Goal: Task Accomplishment & Management: Use online tool/utility

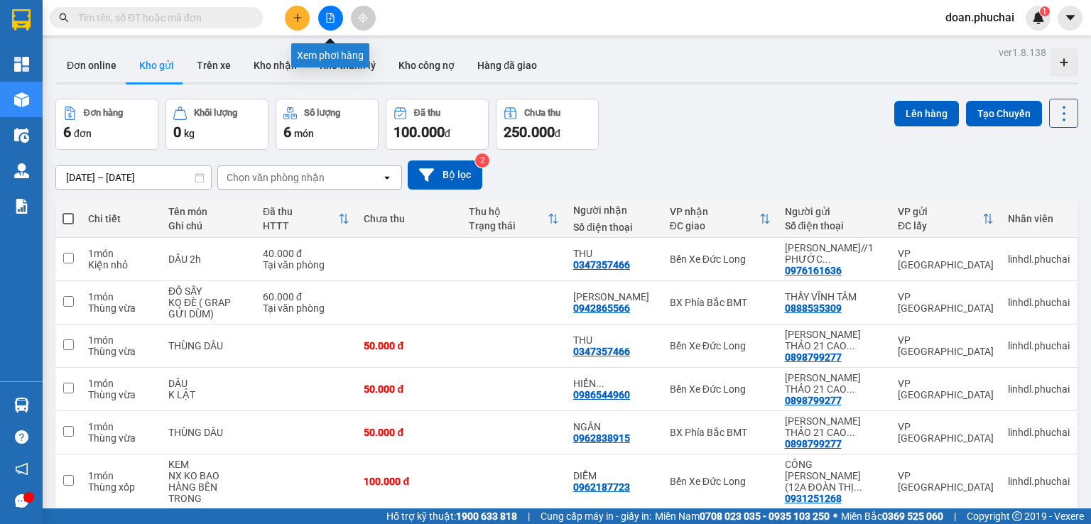
click at [328, 11] on button at bounding box center [330, 18] width 25 height 25
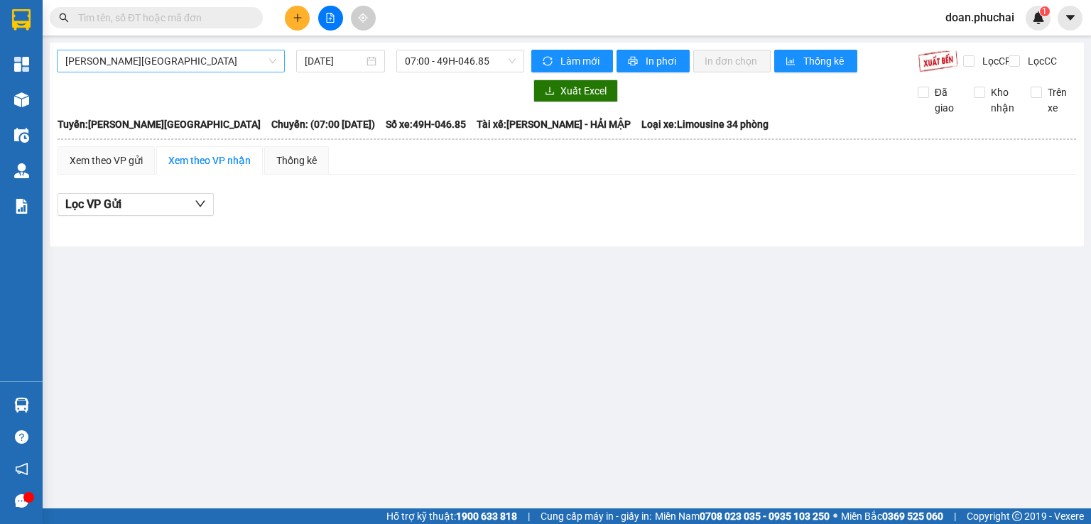
click at [126, 67] on span "[PERSON_NAME][GEOGRAPHIC_DATA]" at bounding box center [170, 60] width 211 height 21
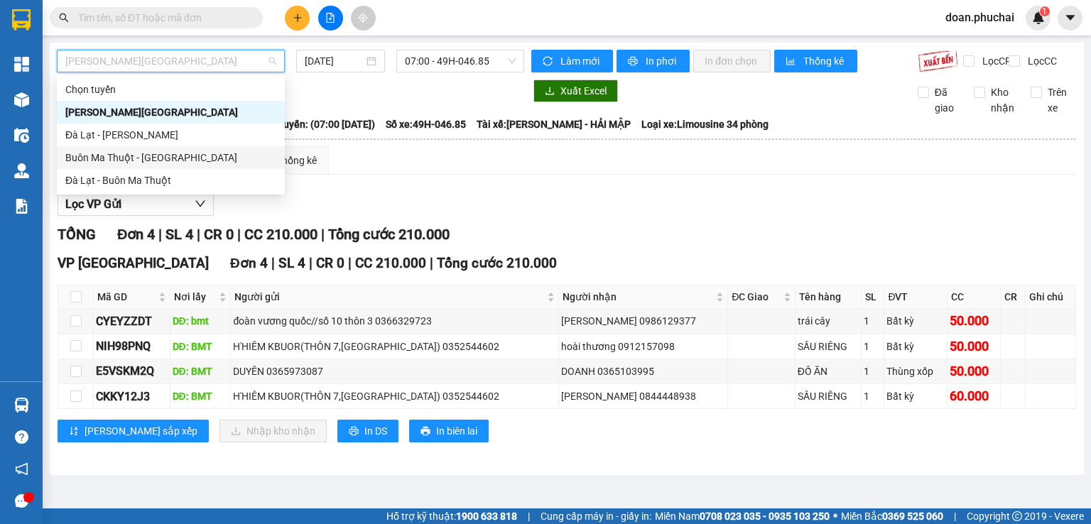
click at [137, 158] on div "Buôn Ma Thuột - [GEOGRAPHIC_DATA]" at bounding box center [170, 158] width 211 height 16
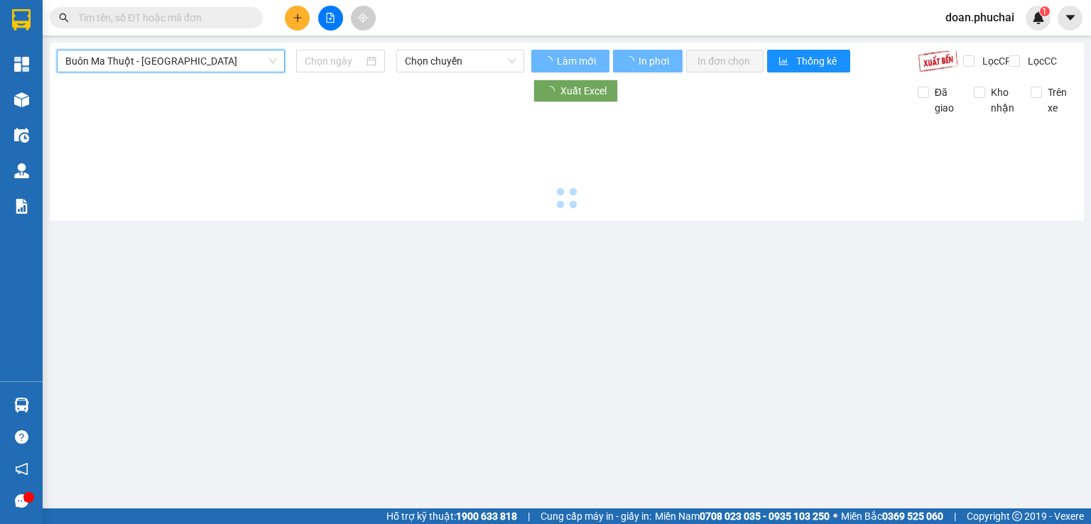
type input "[DATE]"
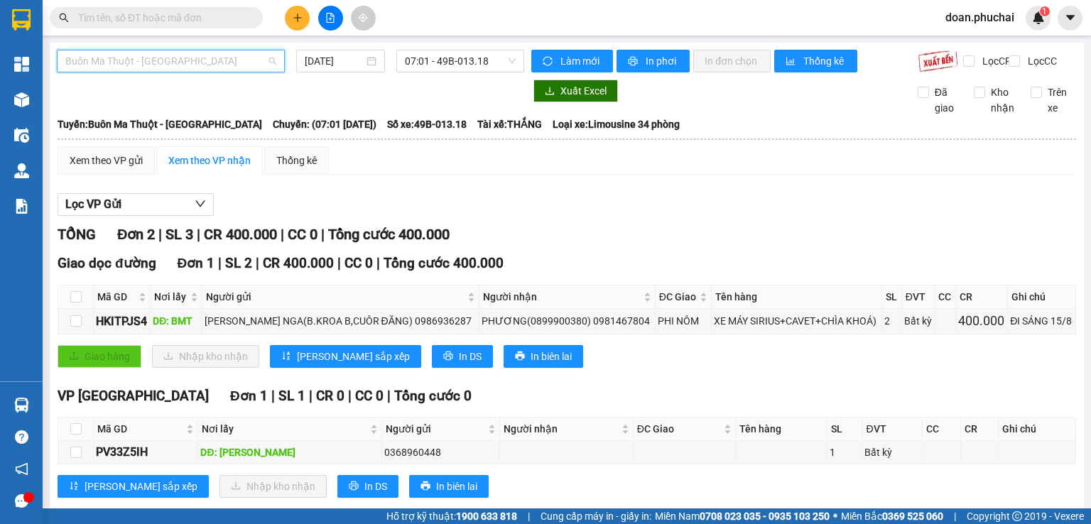
click at [151, 69] on span "Buôn Ma Thuột - [GEOGRAPHIC_DATA]" at bounding box center [170, 60] width 211 height 21
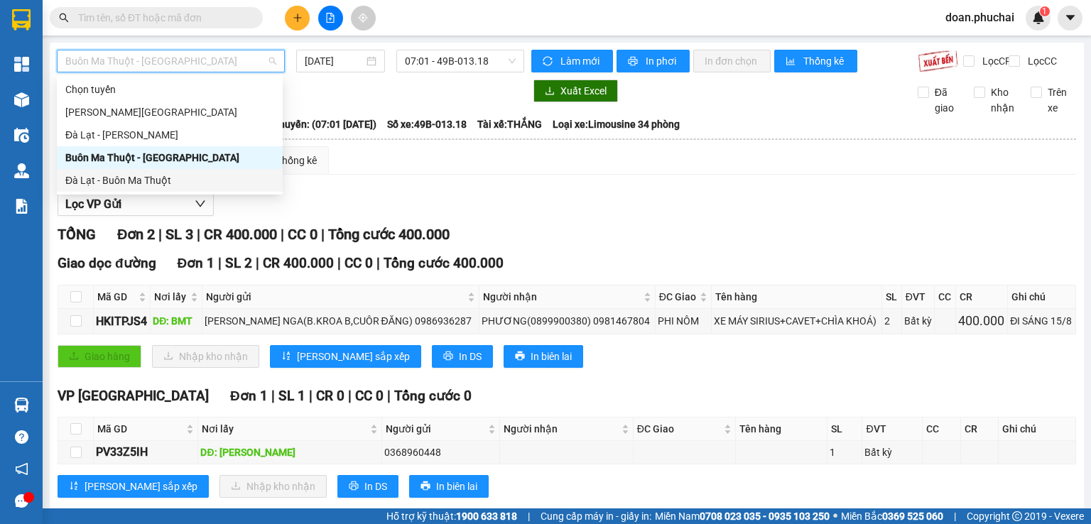
click at [151, 177] on div "Đà Lạt - Buôn Ma Thuột" at bounding box center [169, 181] width 209 height 16
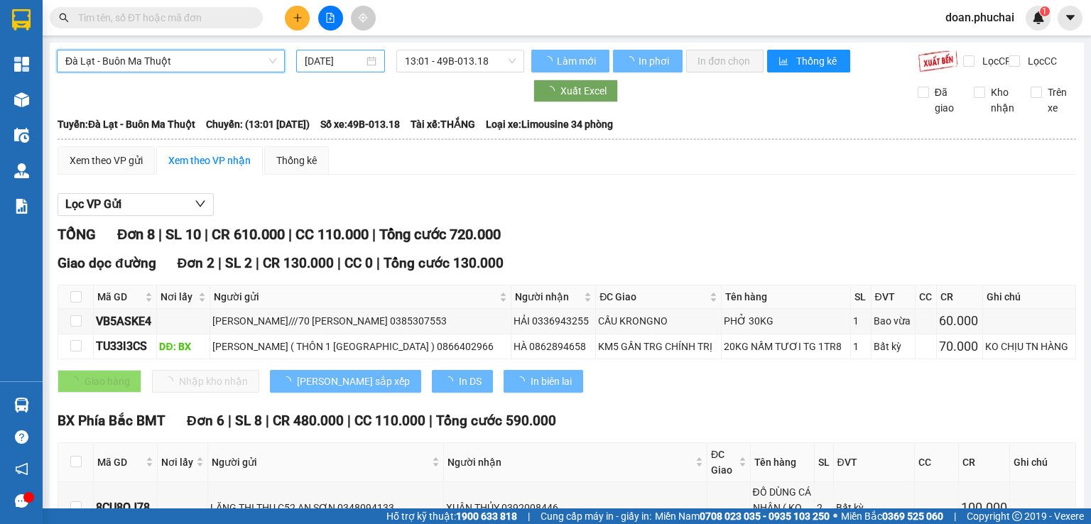
click at [321, 59] on input "[DATE]" at bounding box center [334, 61] width 58 height 16
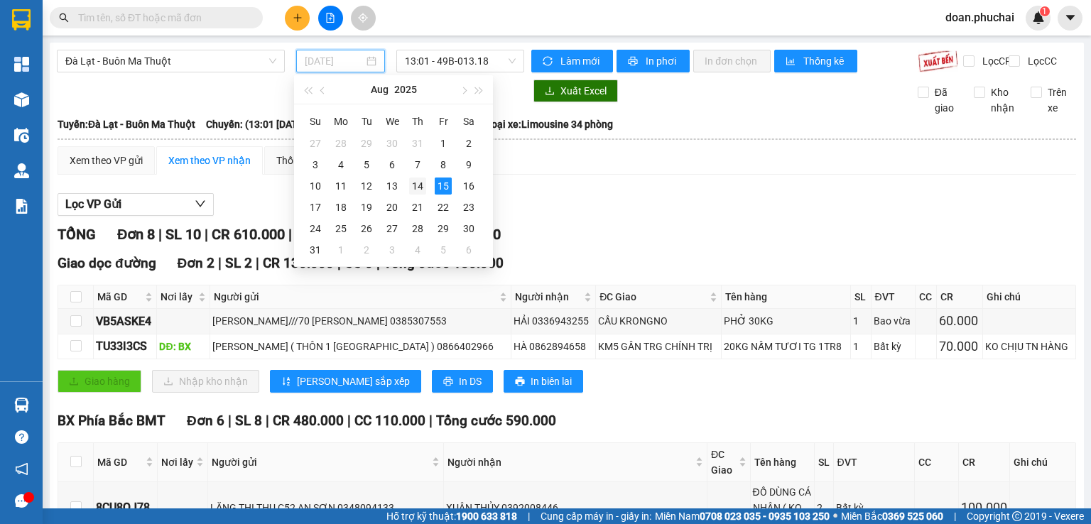
click at [422, 185] on div "14" at bounding box center [417, 186] width 17 height 17
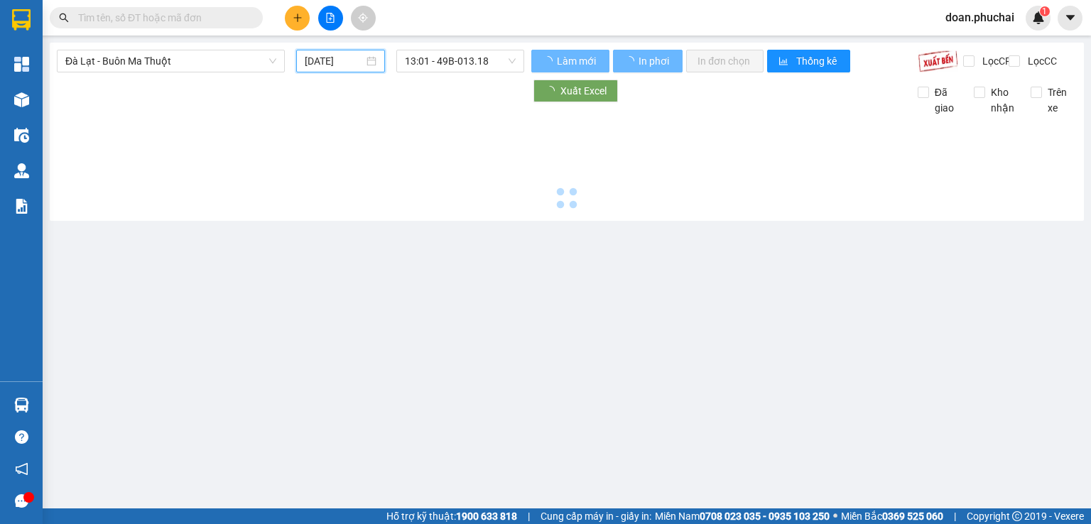
type input "[DATE]"
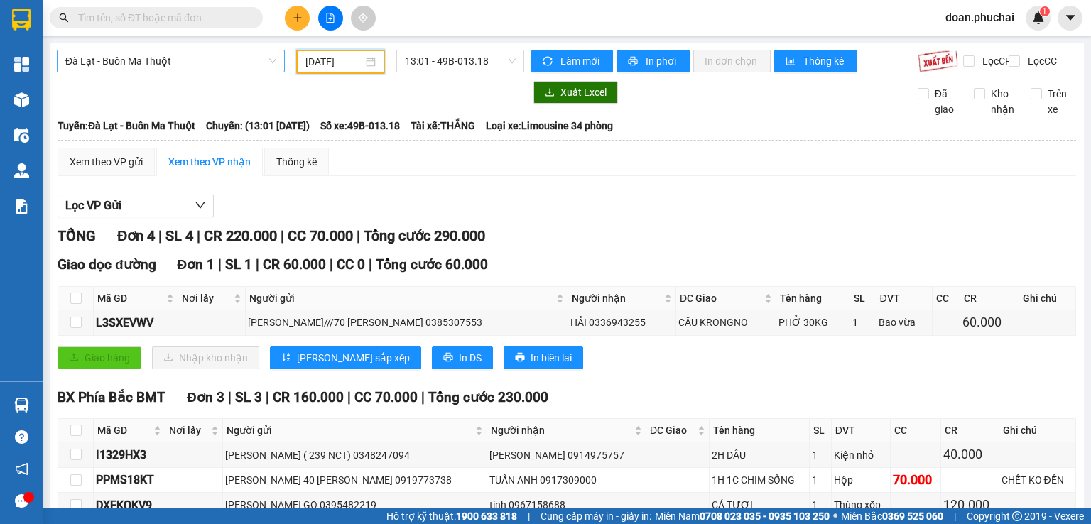
click at [188, 68] on span "Đà Lạt - Buôn Ma Thuột" at bounding box center [170, 60] width 211 height 21
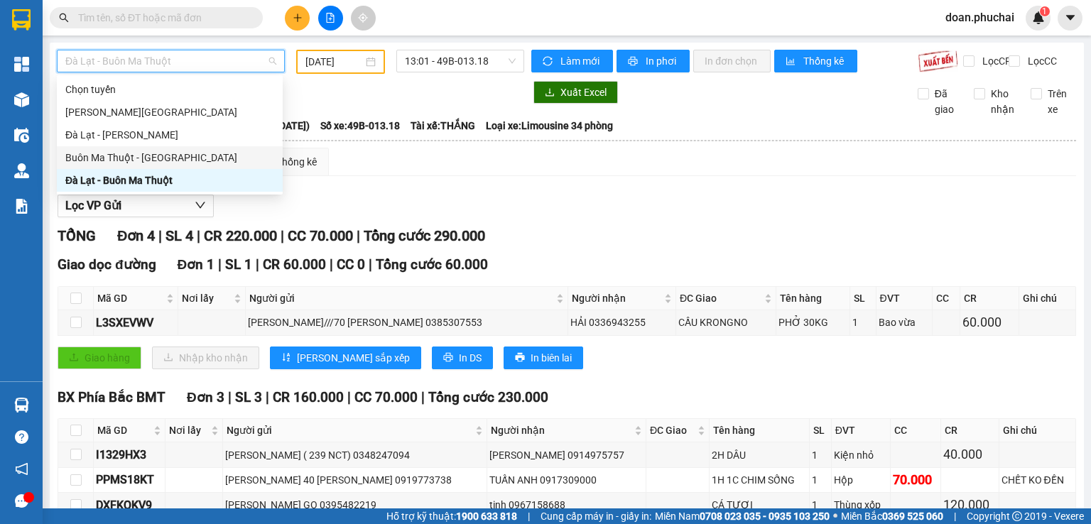
click at [185, 166] on div "Buôn Ma Thuột - [GEOGRAPHIC_DATA]" at bounding box center [170, 157] width 226 height 23
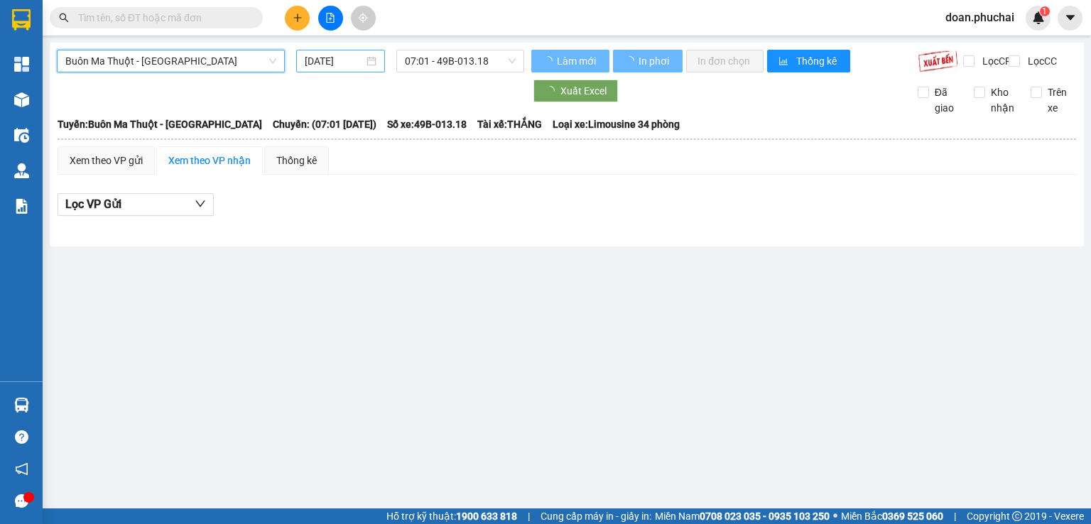
click at [315, 66] on input "[DATE]" at bounding box center [334, 61] width 58 height 16
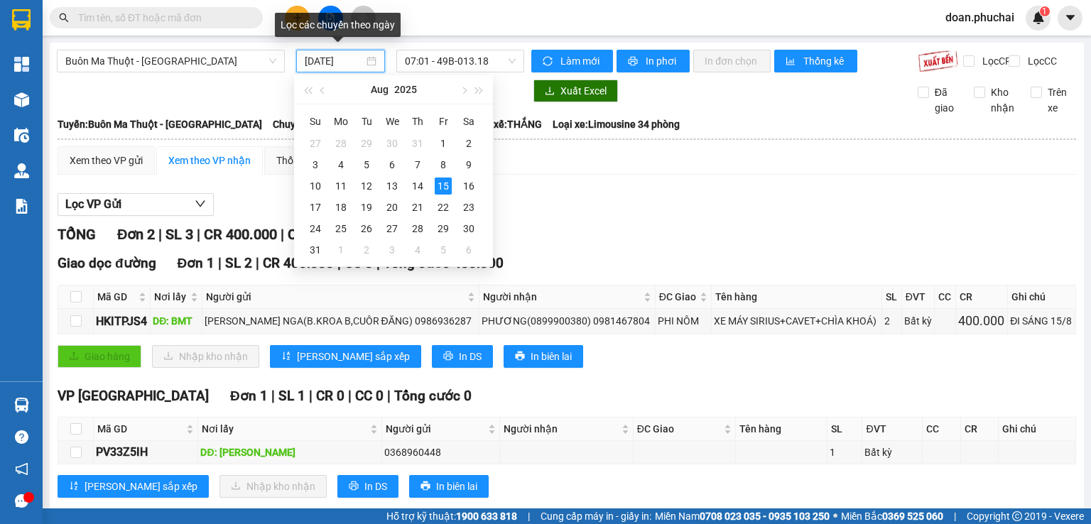
type input "[DATE]"
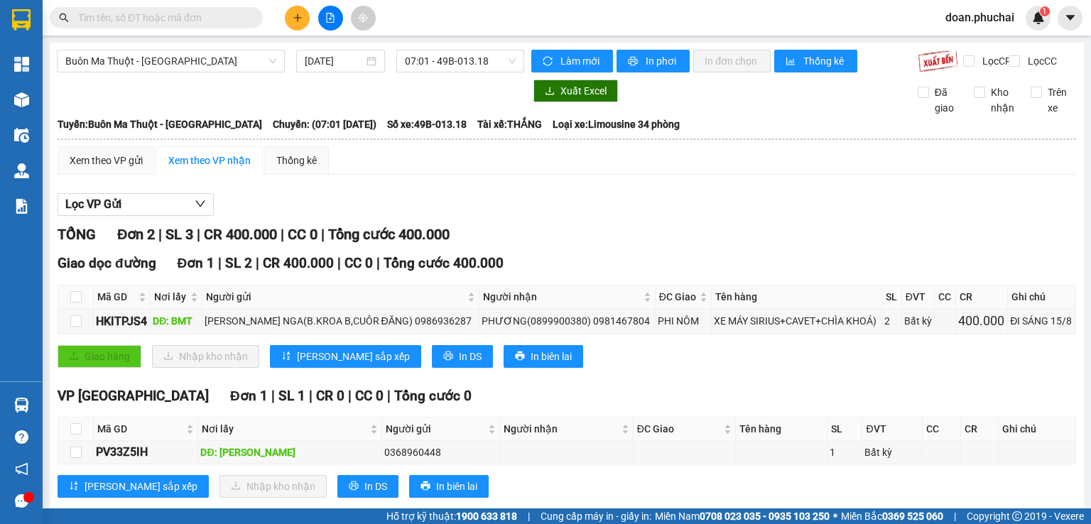
click at [583, 232] on div "Lọc VP Gửi TỔNG Đơn 2 | SL 3 | CR 400.000 | CC 0 | Tổng cước 400.000 Giao dọc …" at bounding box center [567, 351] width 1019 height 330
